Goal: Find contact information: Find contact information

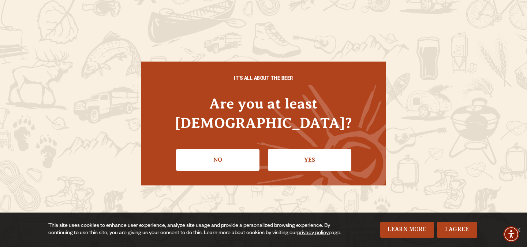
click at [316, 154] on link "Yes" at bounding box center [309, 159] width 83 height 21
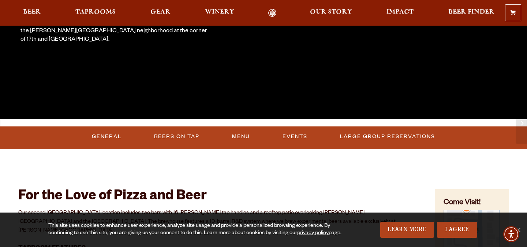
scroll to position [197, 0]
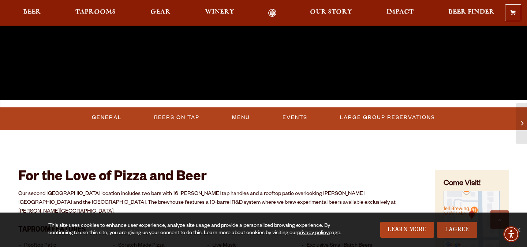
click at [466, 231] on link "I Agree" at bounding box center [457, 229] width 40 height 16
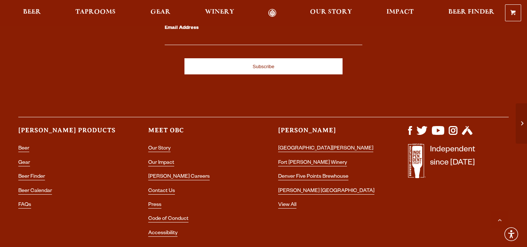
scroll to position [2044, 0]
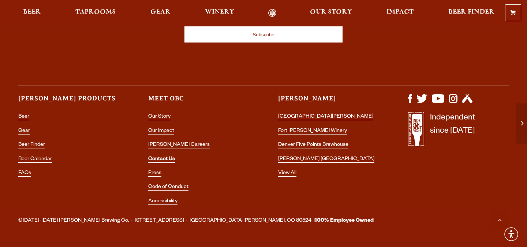
click at [159, 156] on link "Contact Us" at bounding box center [161, 159] width 27 height 7
